Goal: Navigation & Orientation: Find specific page/section

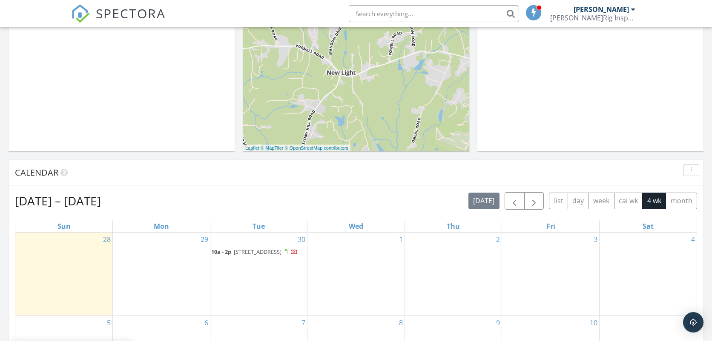
scroll to position [236, 0]
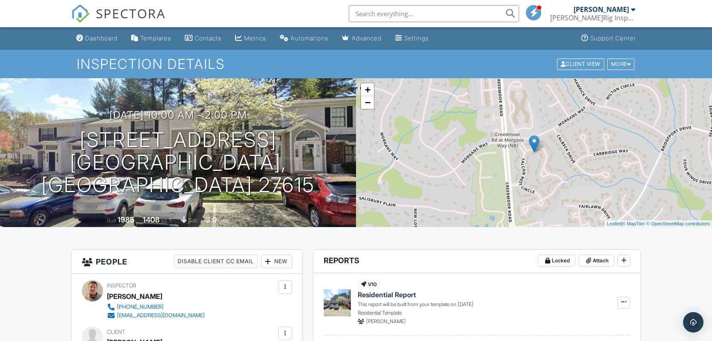
click at [538, 12] on span at bounding box center [533, 12] width 9 height 0
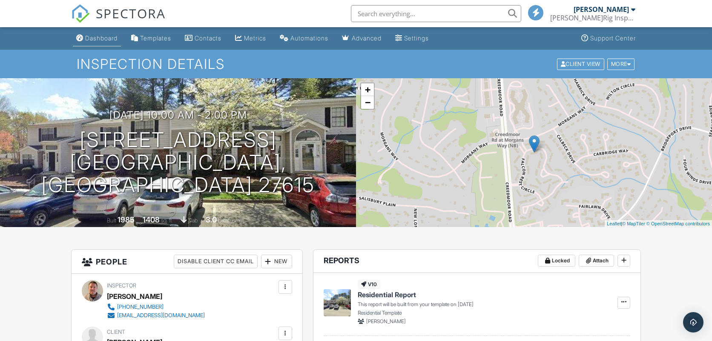
click at [112, 39] on div "Dashboard" at bounding box center [101, 37] width 32 height 7
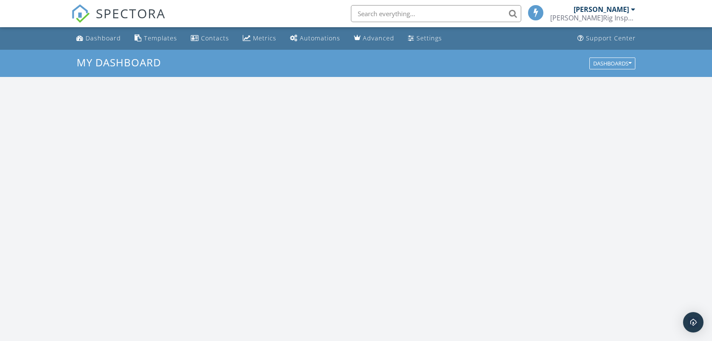
scroll to position [789, 726]
